Goal: Task Accomplishment & Management: Complete application form

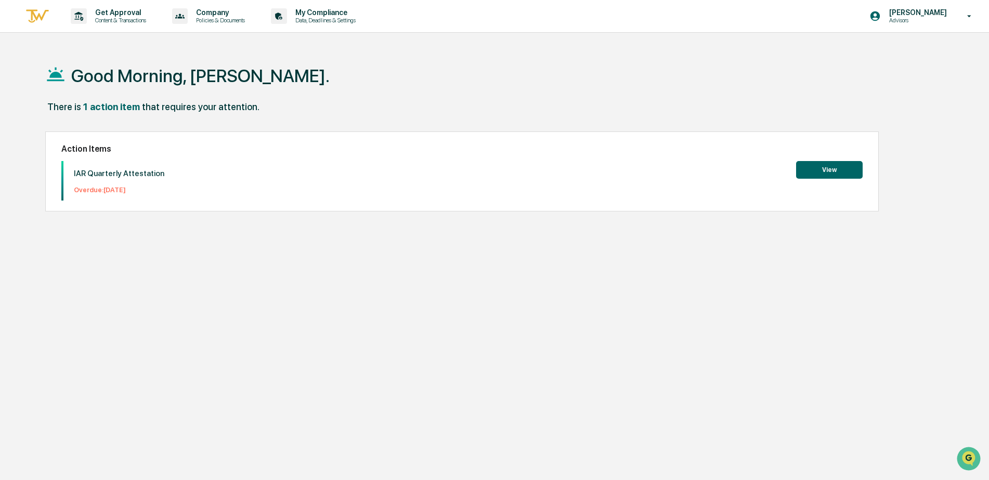
click at [829, 167] on button "View" at bounding box center [829, 170] width 67 height 18
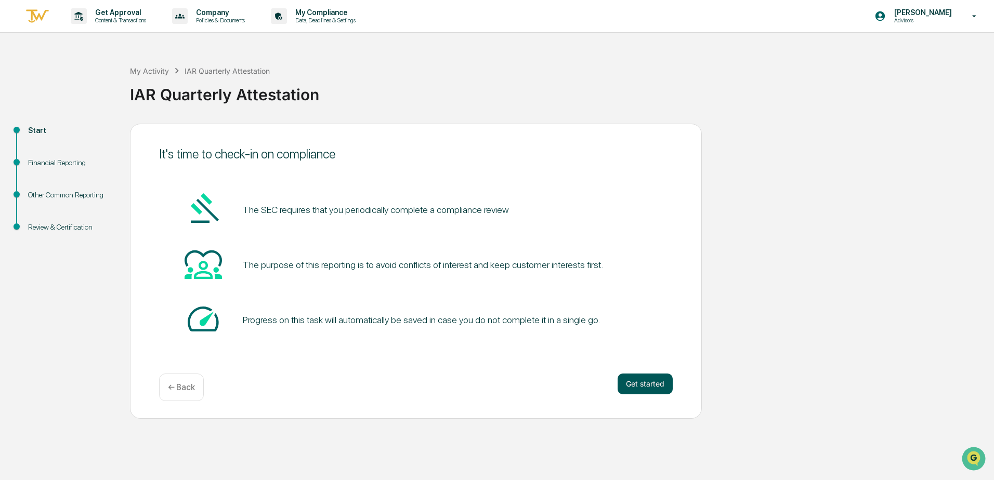
click at [638, 383] on button "Get started" at bounding box center [645, 384] width 55 height 21
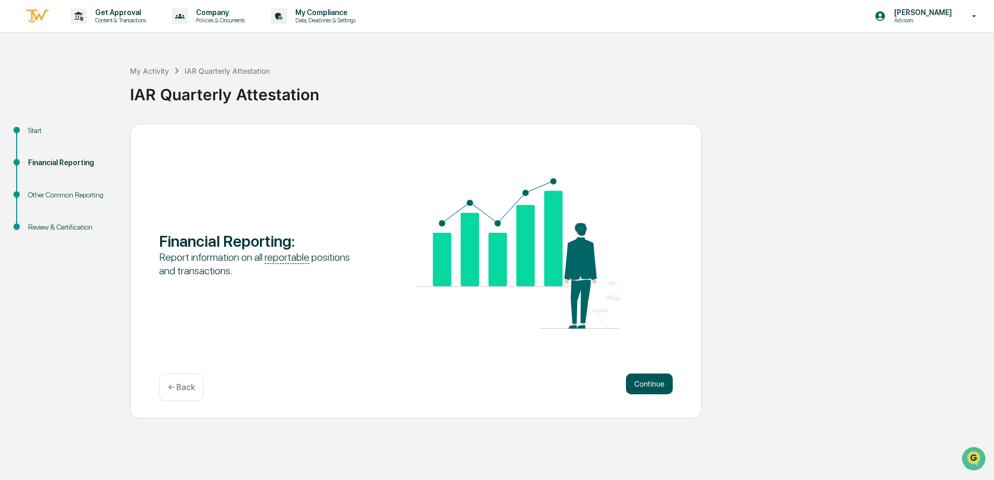
click at [646, 387] on button "Continue" at bounding box center [649, 384] width 47 height 21
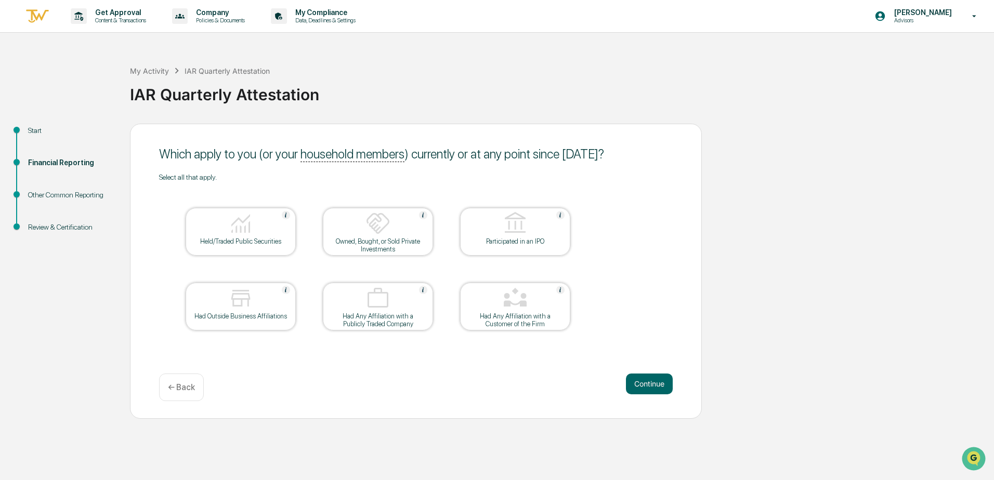
click at [266, 231] on div at bounding box center [241, 224] width 104 height 27
click at [639, 379] on button "Continue" at bounding box center [649, 384] width 47 height 21
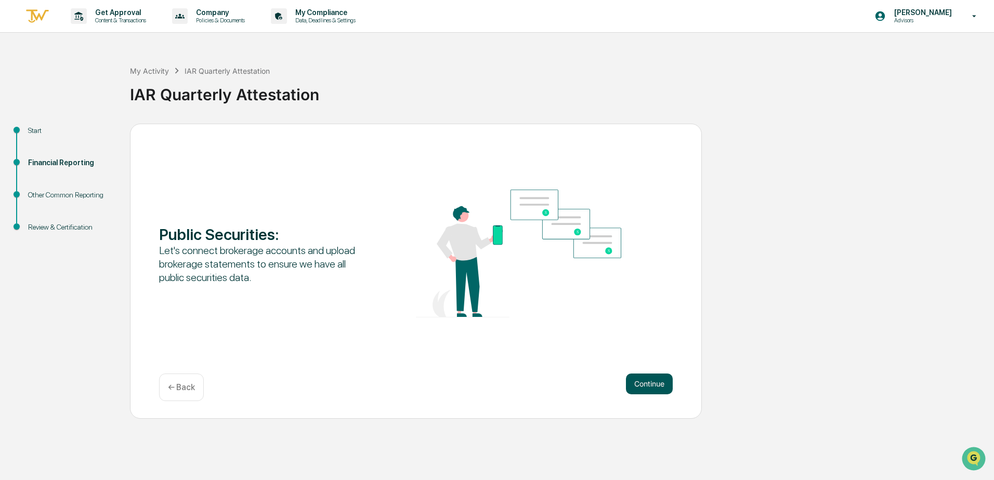
click at [646, 382] on button "Continue" at bounding box center [649, 384] width 47 height 21
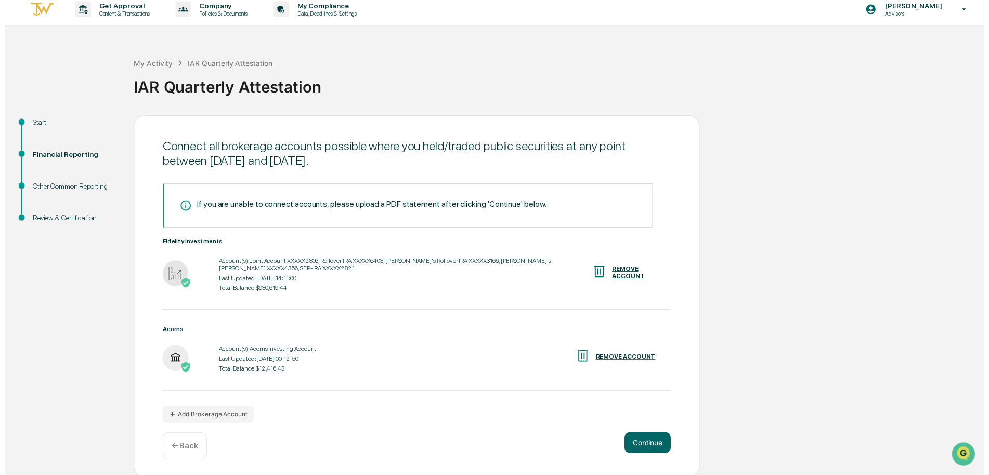
scroll to position [9, 0]
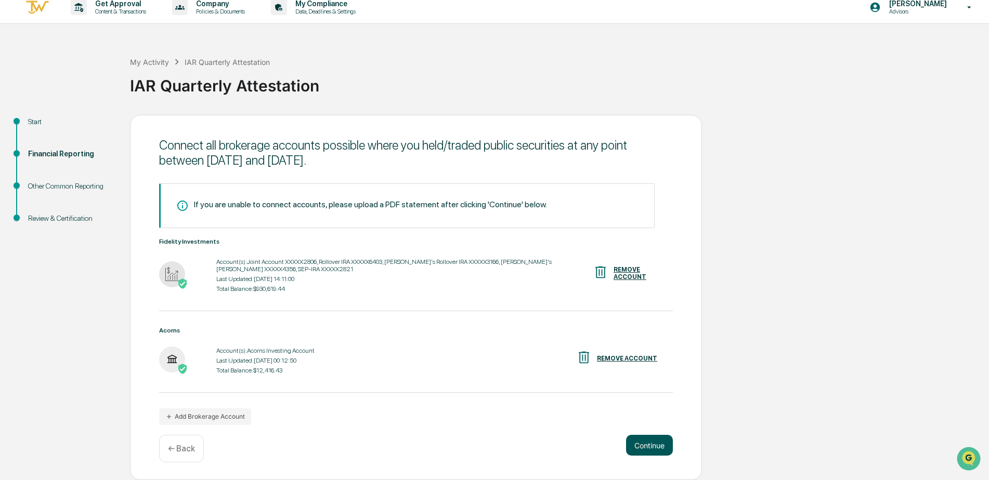
click at [657, 439] on button "Continue" at bounding box center [649, 445] width 47 height 21
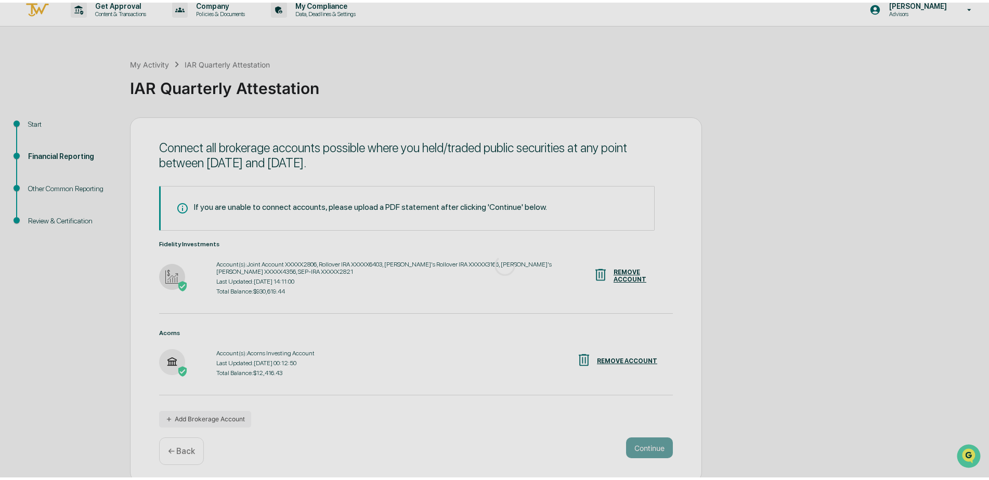
scroll to position [0, 0]
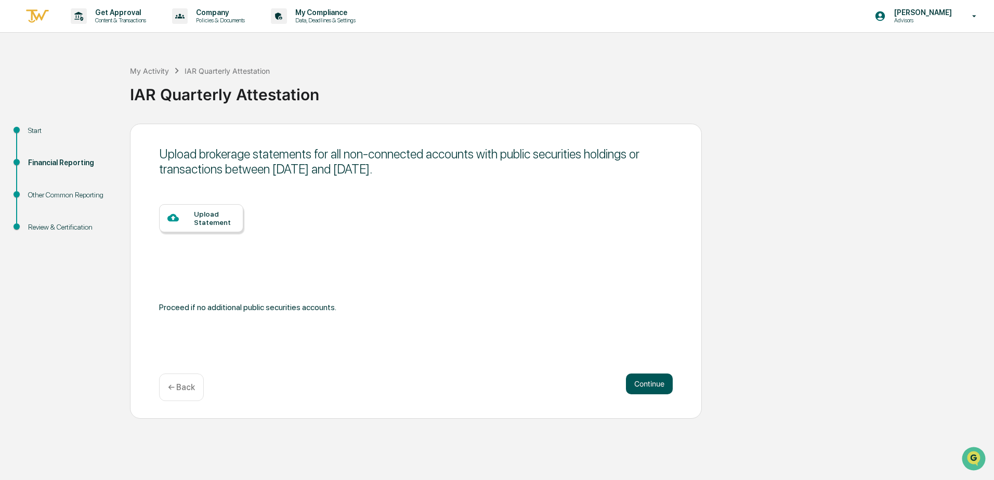
click at [657, 378] on button "Continue" at bounding box center [649, 384] width 47 height 21
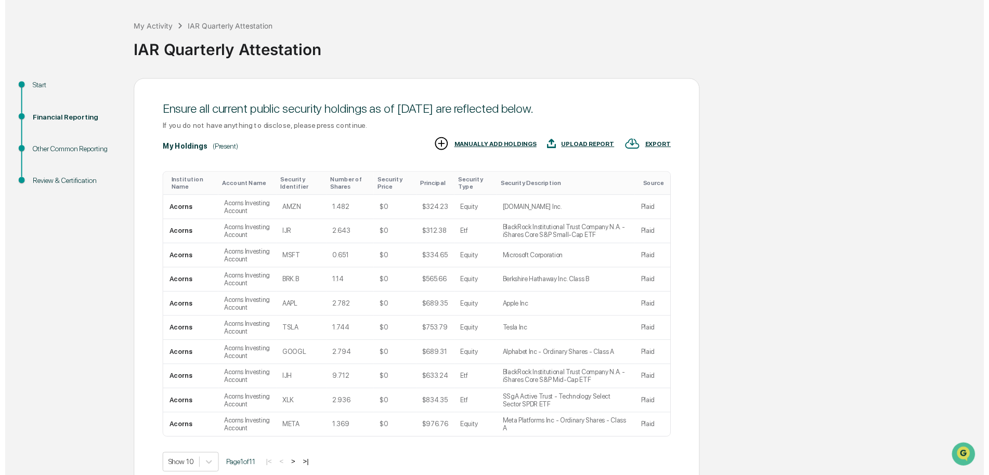
scroll to position [96, 0]
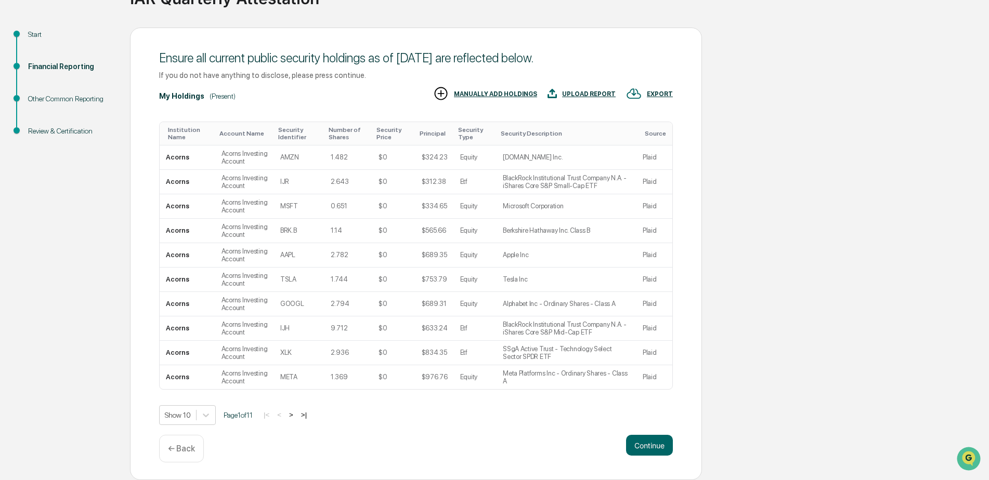
click at [302, 419] on div "|< < > >|" at bounding box center [284, 415] width 49 height 9
click at [296, 418] on button ">" at bounding box center [291, 415] width 10 height 9
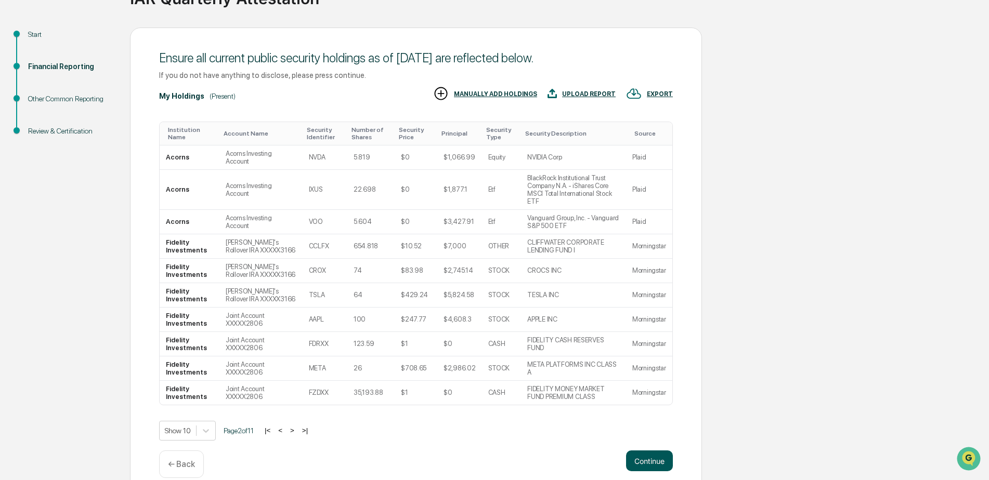
click at [652, 453] on button "Continue" at bounding box center [649, 461] width 47 height 21
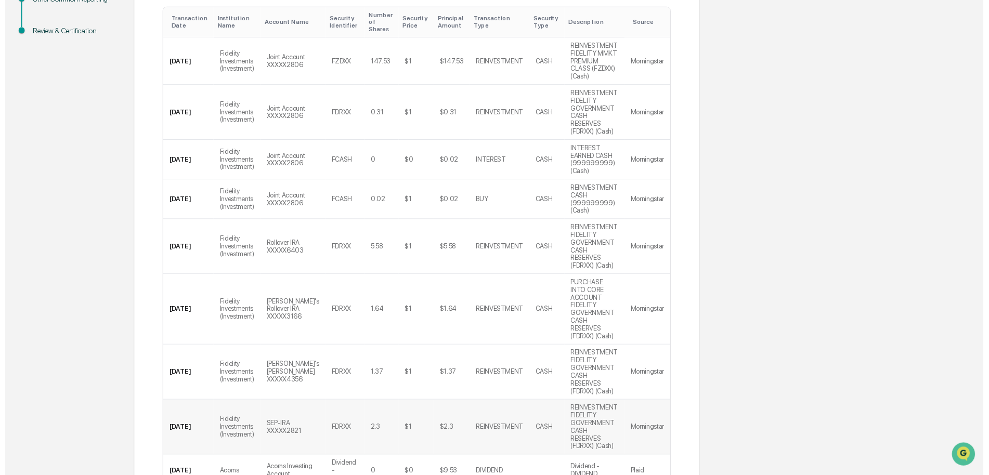
scroll to position [268, 0]
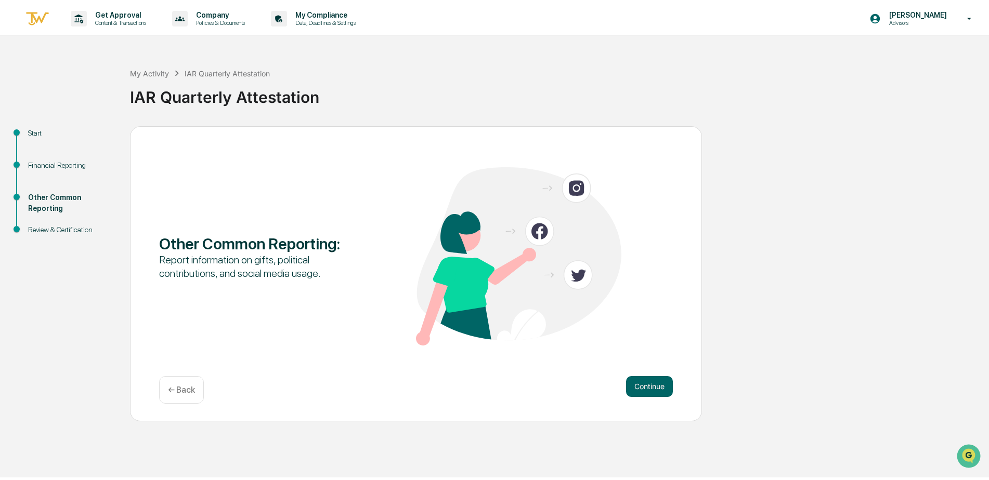
scroll to position [0, 0]
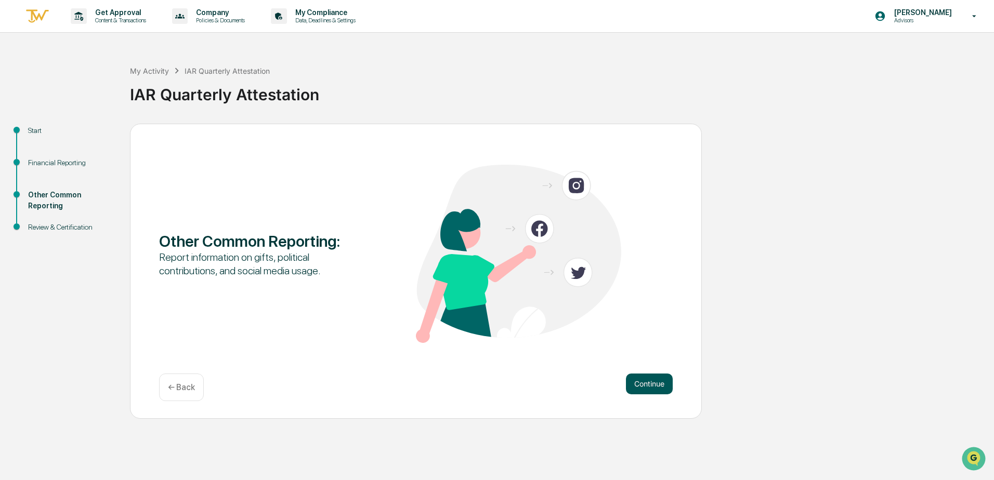
click at [649, 383] on button "Continue" at bounding box center [649, 384] width 47 height 21
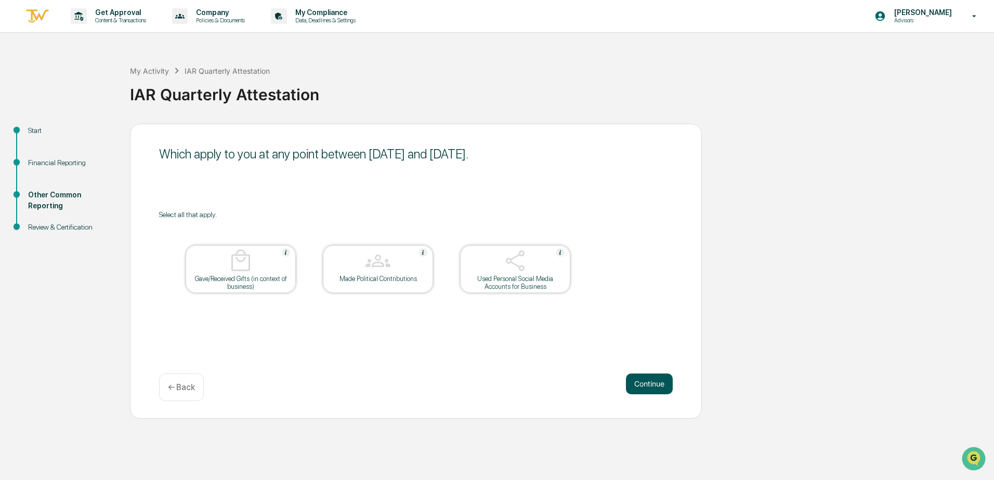
click at [640, 387] on button "Continue" at bounding box center [649, 384] width 47 height 21
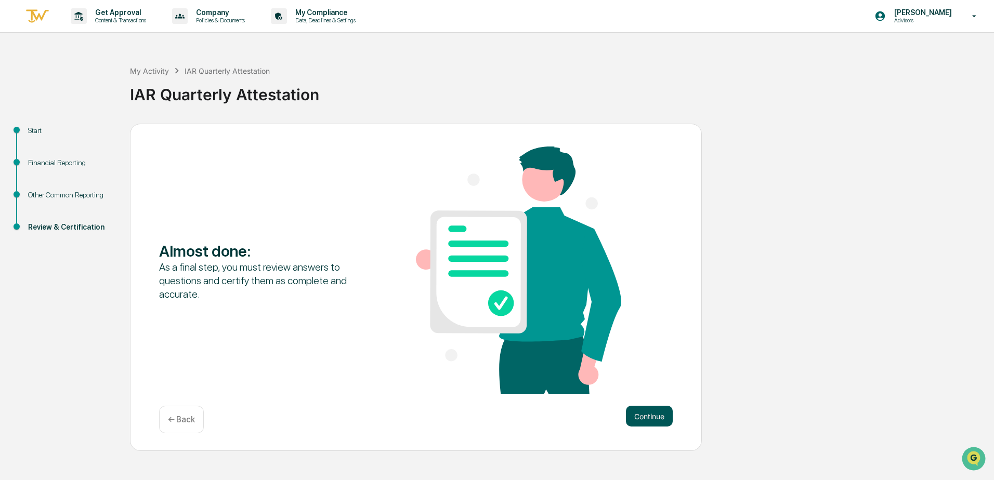
click at [661, 413] on button "Continue" at bounding box center [649, 416] width 47 height 21
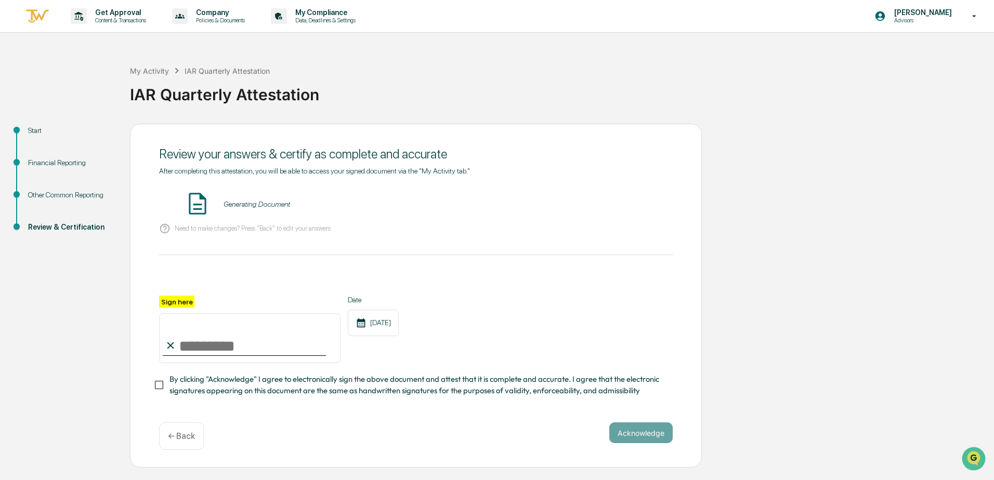
click at [232, 339] on input "Sign here" at bounding box center [249, 338] width 181 height 50
type input "**********"
click at [644, 430] on button "Acknowledge" at bounding box center [640, 433] width 63 height 21
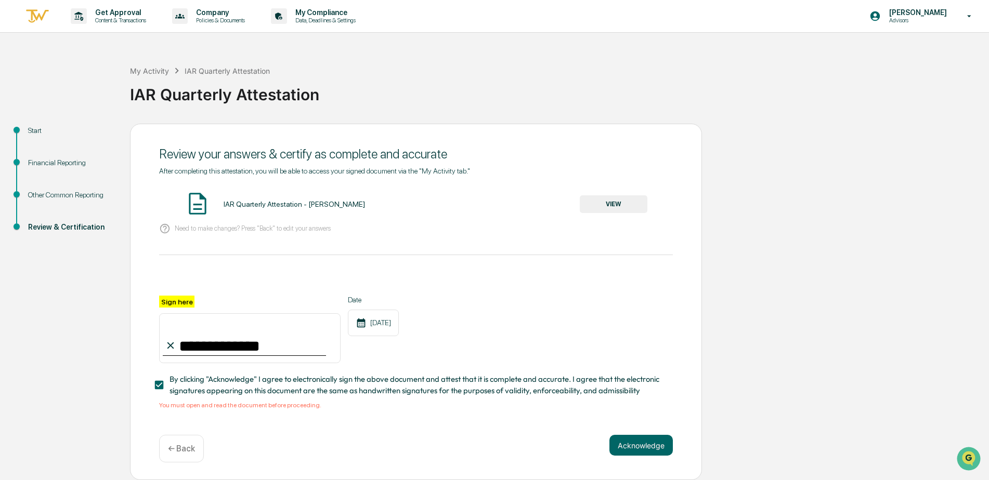
click at [618, 208] on button "VIEW" at bounding box center [614, 204] width 68 height 18
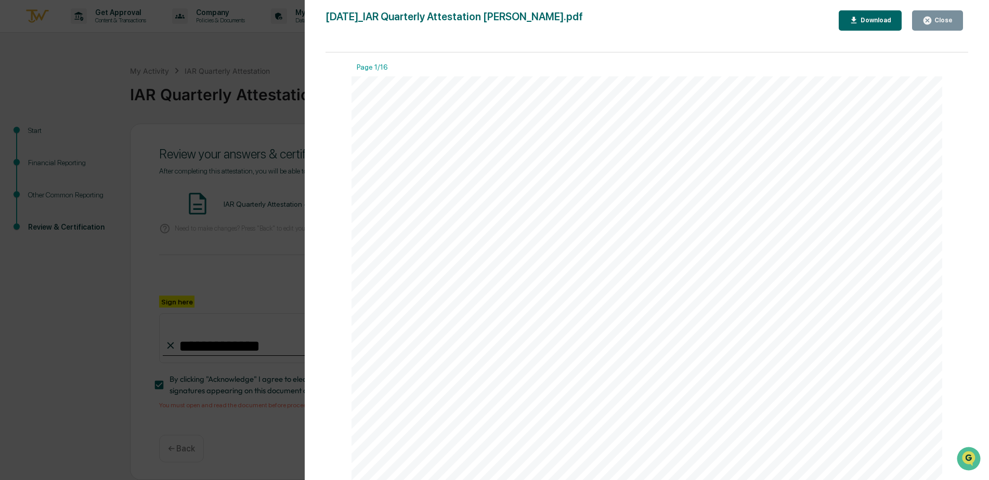
drag, startPoint x: 962, startPoint y: 65, endPoint x: 975, endPoint y: 70, distance: 14.1
click at [962, 67] on div "Page 1/16 [DATE] Destiny Capital IAR Quarterly Attestation - [PERSON_NAME] Cont…" at bounding box center [646, 272] width 643 height 438
